Goal: Information Seeking & Learning: Find specific fact

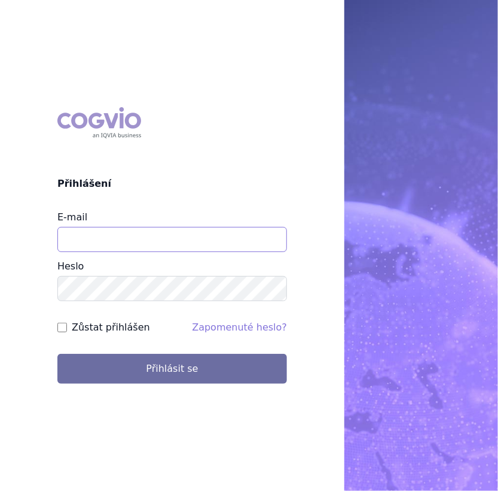
drag, startPoint x: 0, startPoint y: 0, endPoint x: 202, endPoint y: 233, distance: 308.3
click at [202, 233] on input "E-mail" at bounding box center [172, 239] width 230 height 25
type input "lenka.cerna@danone.com"
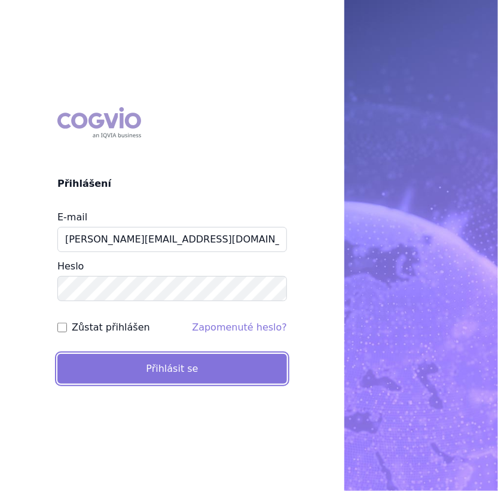
click at [156, 371] on button "Přihlásit se" at bounding box center [172, 369] width 230 height 30
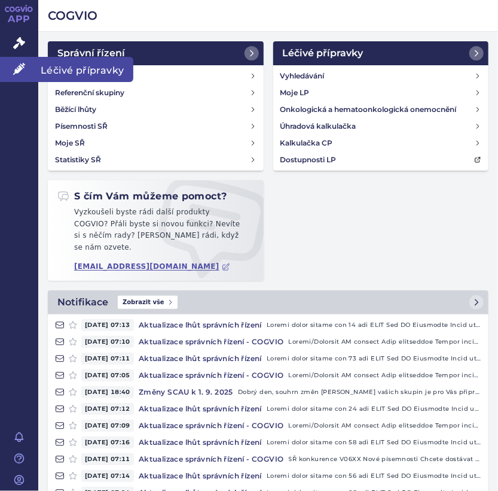
click at [17, 66] on icon at bounding box center [19, 69] width 12 height 12
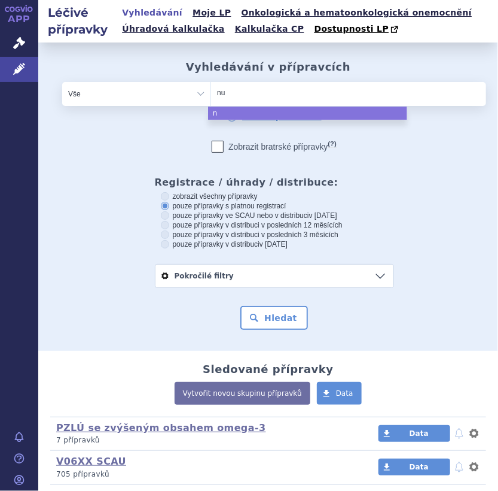
type input "nut"
type input "nutri"
type input "nutris"
type input "nutriso"
type input "nutrison"
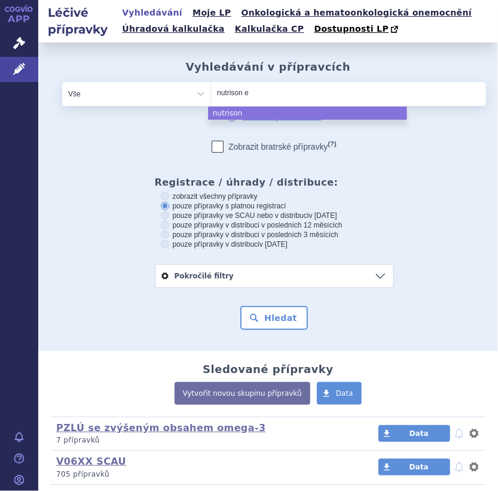
type input "nutrison en"
type input "nutrison ene"
type input "nutrison ener"
type input "nutrison energ"
type input "nutrison energy"
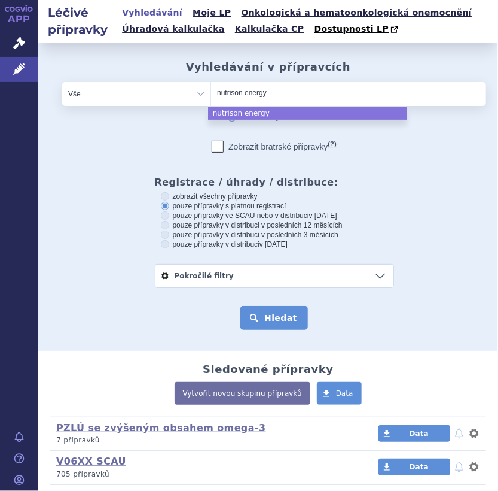
select select "nutrison energy"
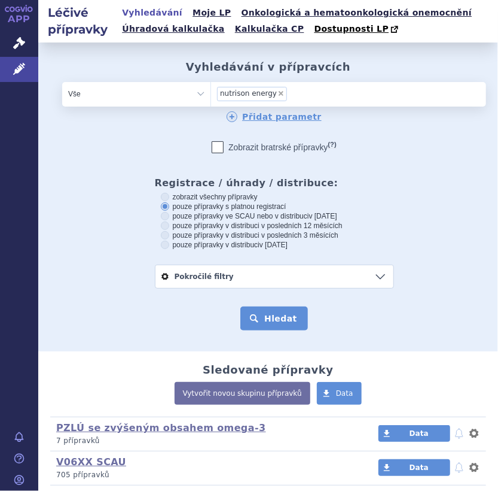
click at [252, 309] on button "Hledat" at bounding box center [274, 318] width 68 height 24
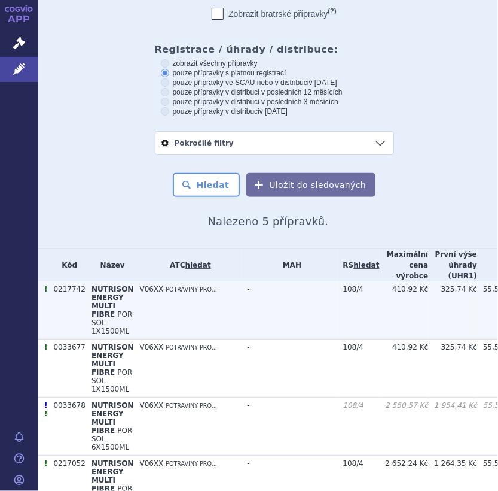
scroll to position [288, 0]
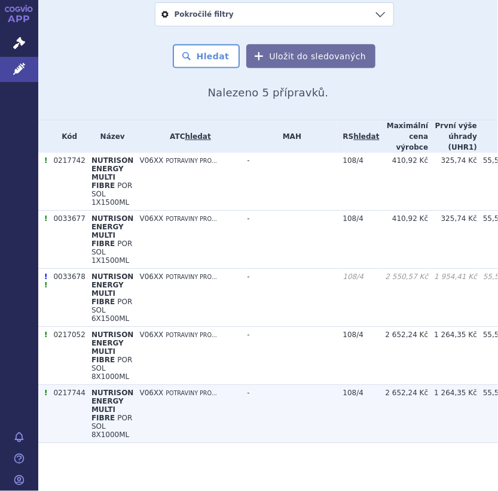
click at [92, 401] on span "NUTRISON ENERGY MULTI FIBRE" at bounding box center [113, 404] width 42 height 33
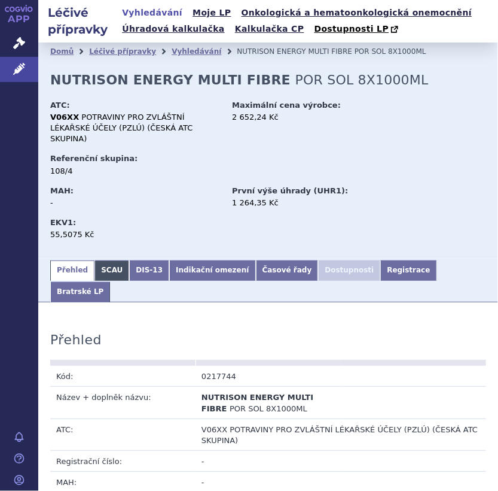
click at [109, 260] on link "SCAU" at bounding box center [112, 270] width 35 height 20
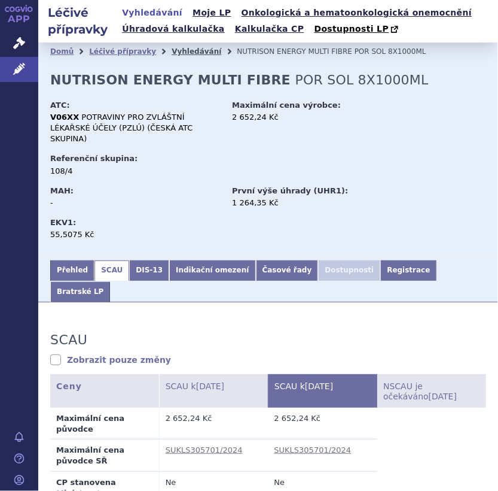
click at [177, 47] on li "Vyhledávání" at bounding box center [204, 51] width 65 height 18
click at [185, 53] on link "Vyhledávání" at bounding box center [197, 51] width 50 height 8
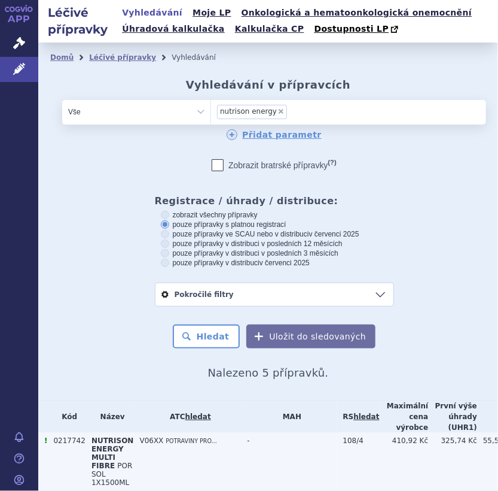
scroll to position [288, 0]
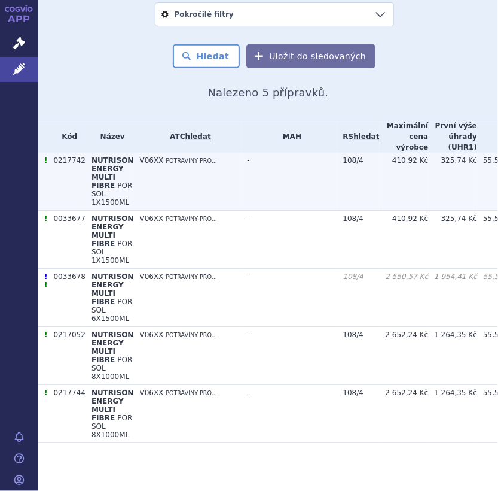
click at [97, 156] on span "NUTRISON ENERGY MULTI FIBRE" at bounding box center [113, 172] width 42 height 33
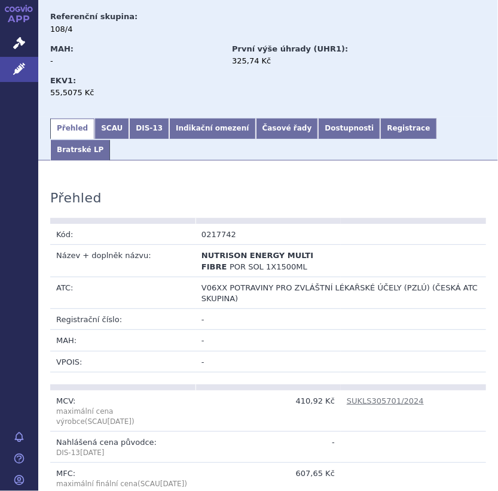
scroll to position [120, 0]
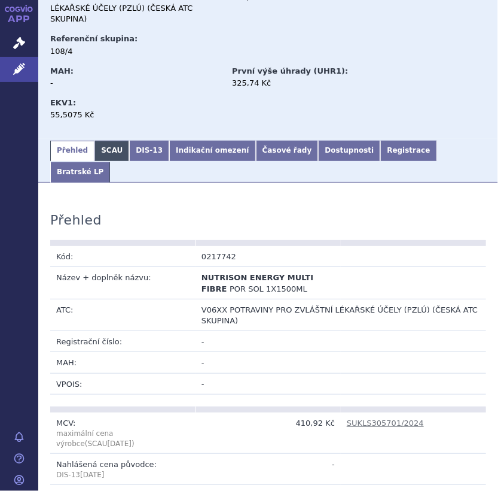
click at [102, 141] on link "SCAU" at bounding box center [112, 151] width 35 height 20
